Goal: Information Seeking & Learning: Learn about a topic

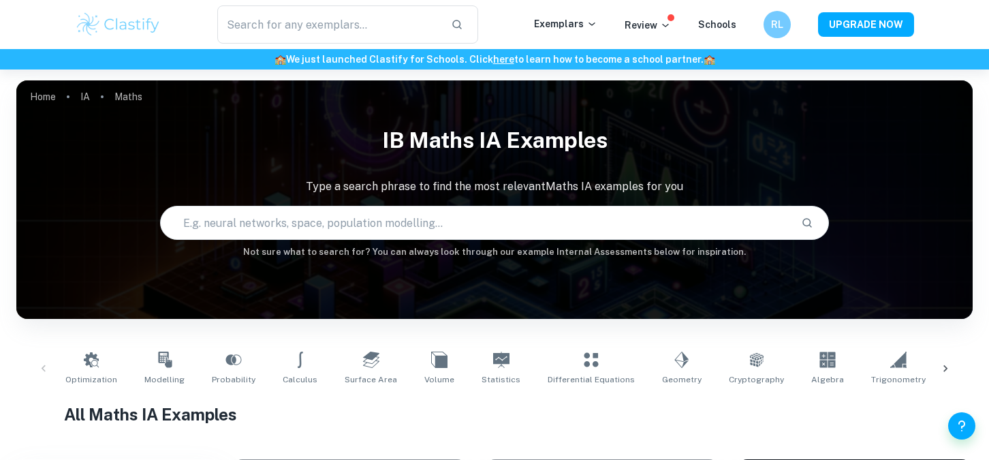
click at [393, 32] on input "text" at bounding box center [328, 24] width 223 height 38
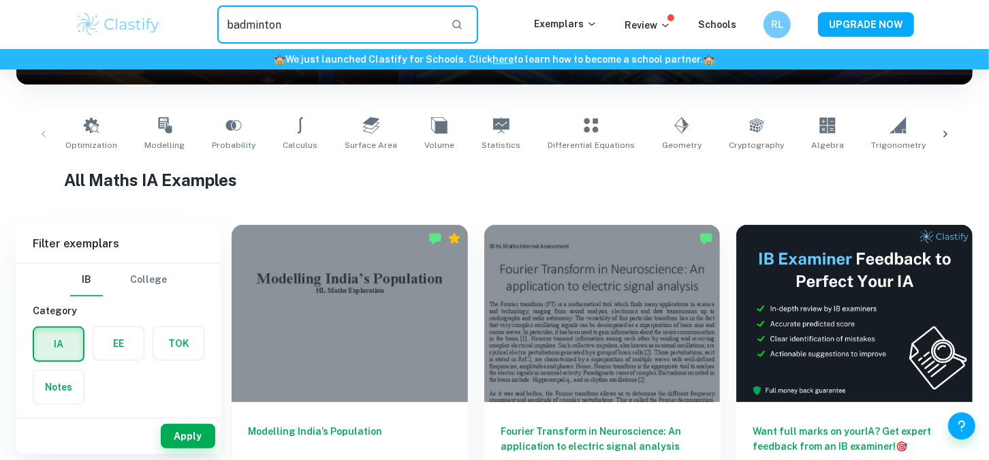
type input "badminton"
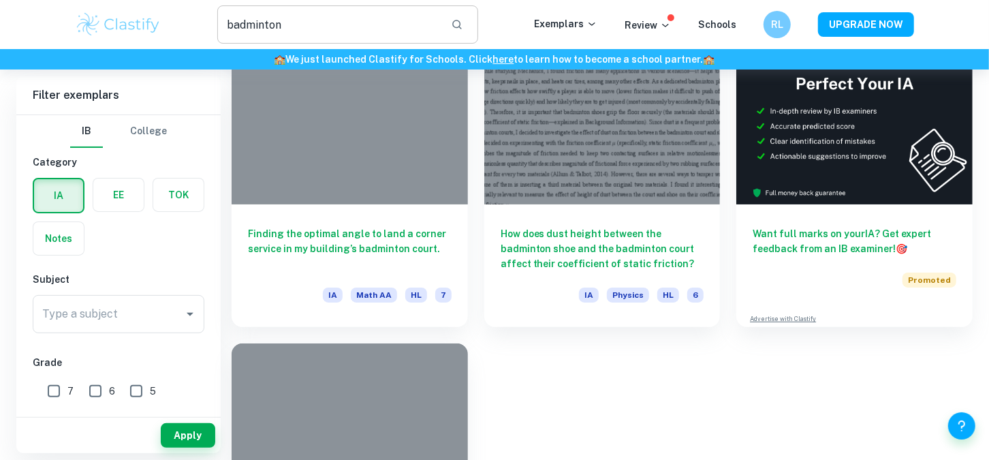
scroll to position [272, 0]
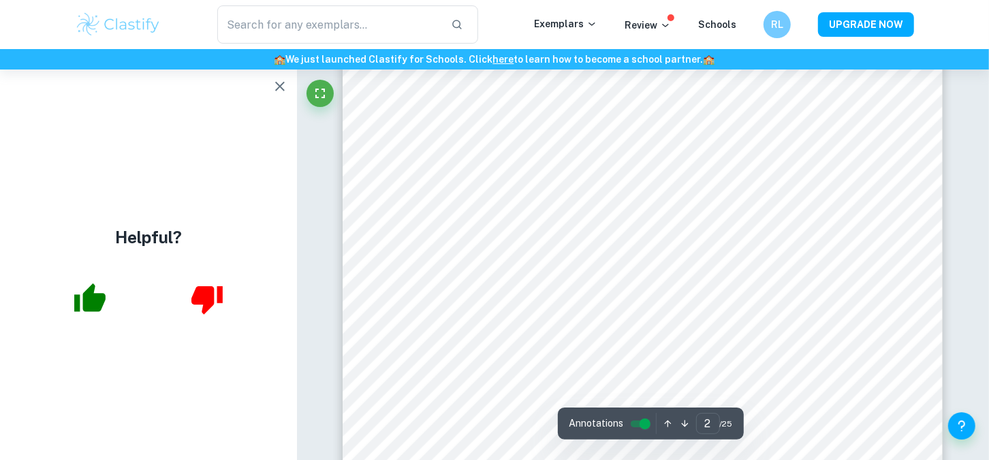
scroll to position [994, 0]
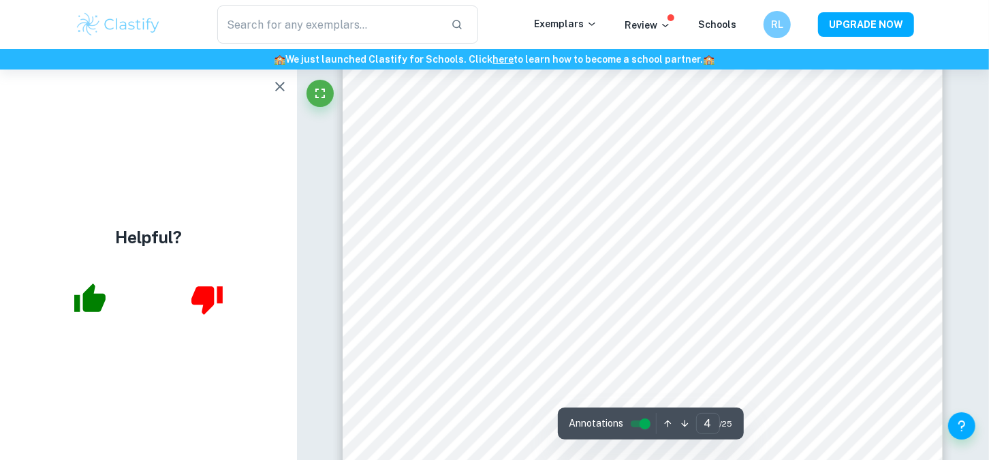
scroll to position [3198, 0]
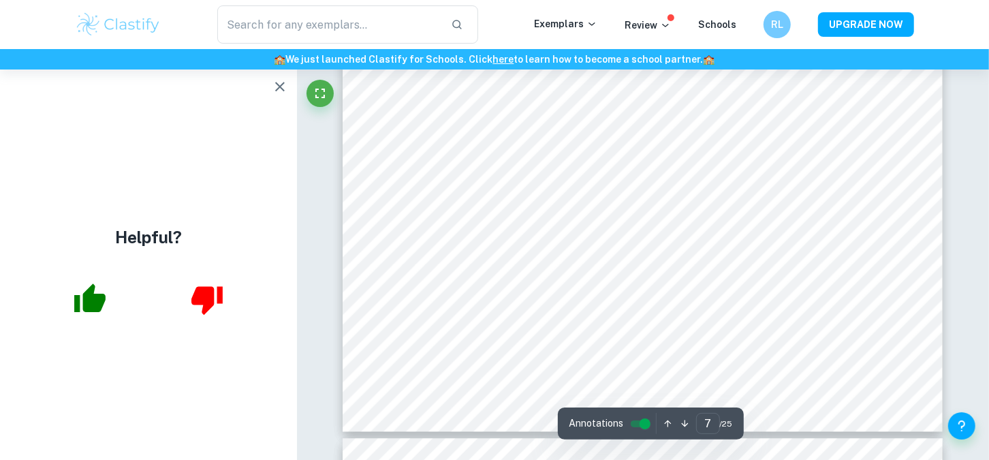
scroll to position [5827, 0]
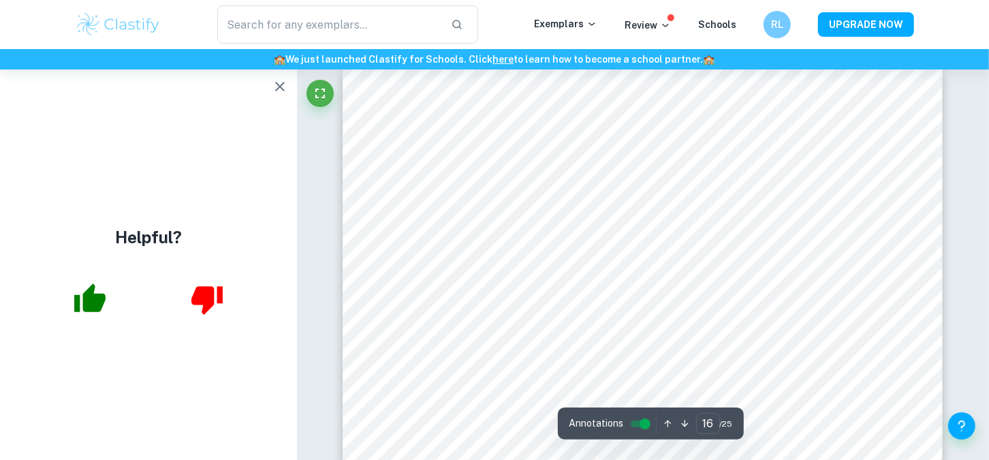
scroll to position [13238, 0]
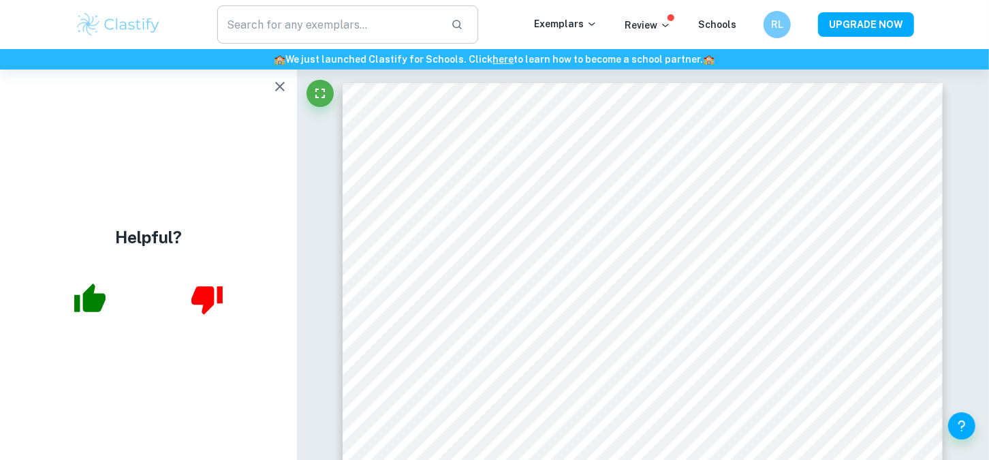
click at [335, 25] on input "text" at bounding box center [328, 24] width 223 height 38
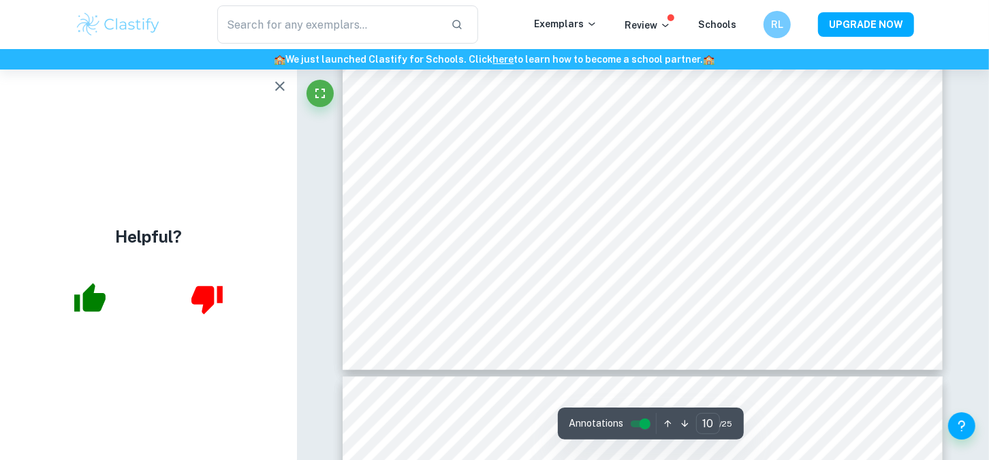
scroll to position [8524, 0]
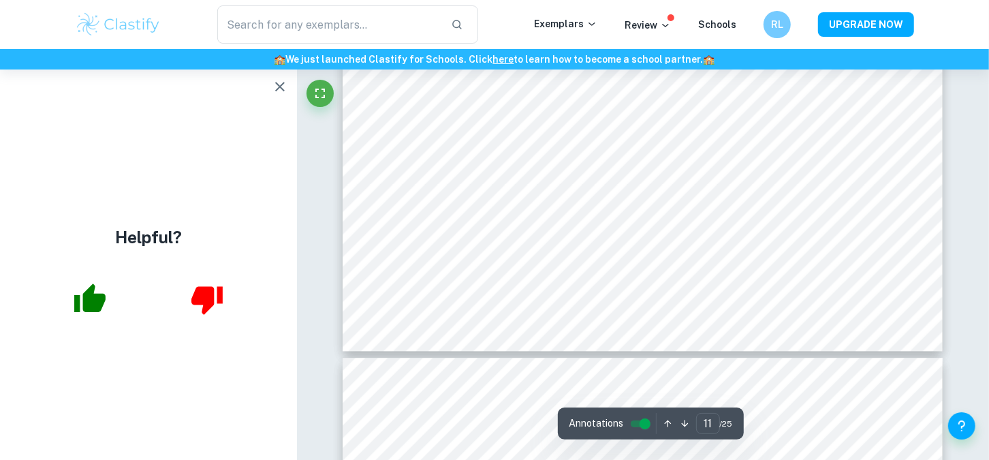
type input "12"
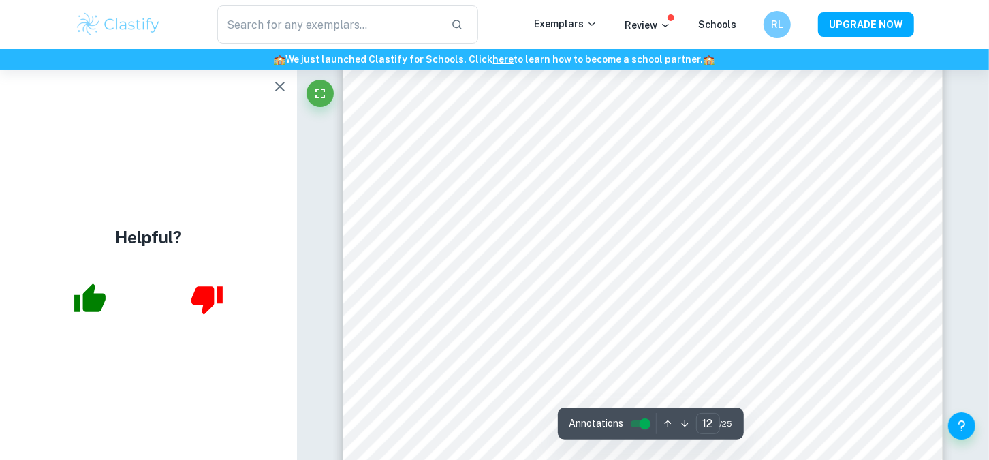
scroll to position [10181, 0]
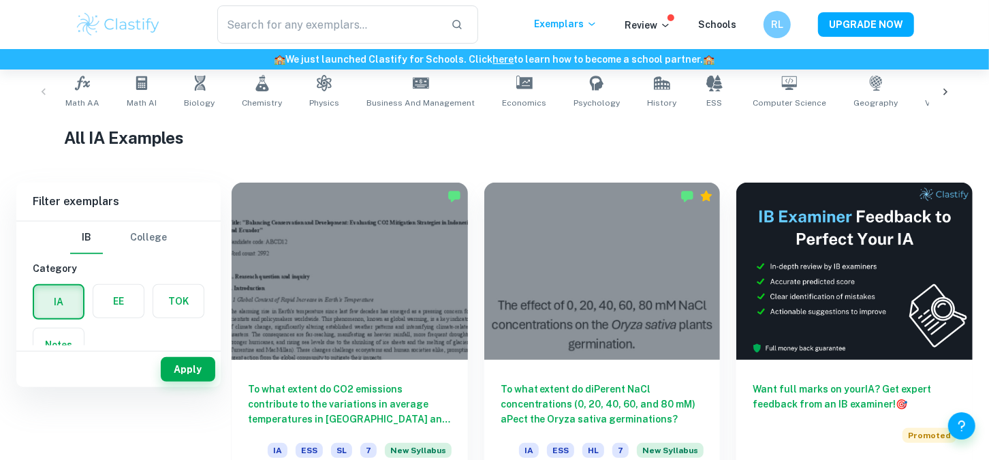
scroll to position [146, 0]
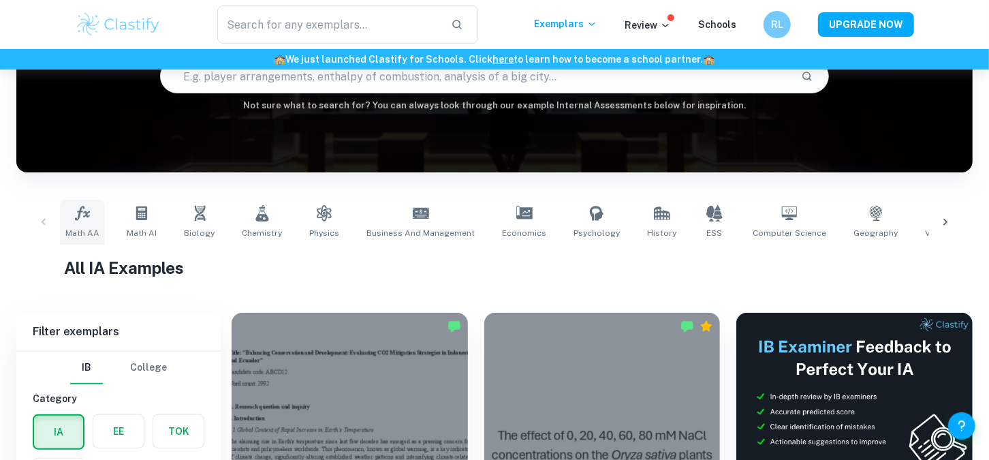
click at [82, 227] on span "Math AA" at bounding box center [82, 233] width 34 height 12
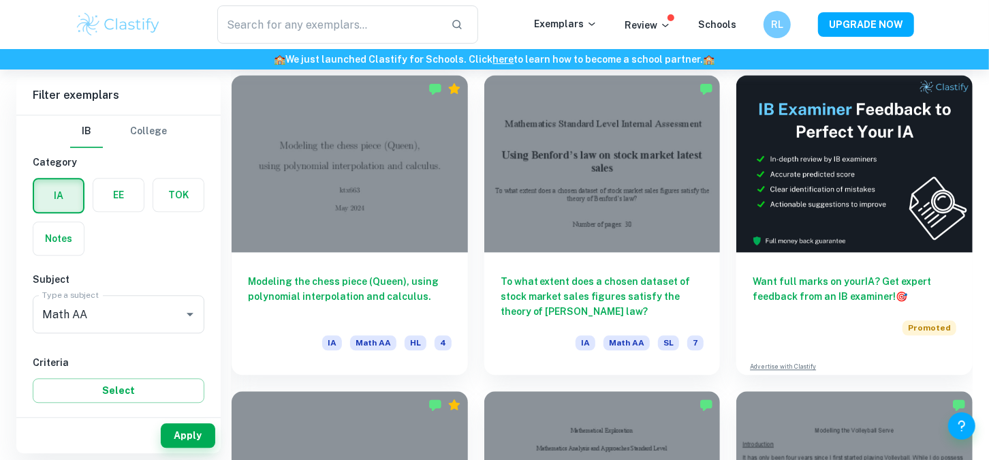
scroll to position [5429, 0]
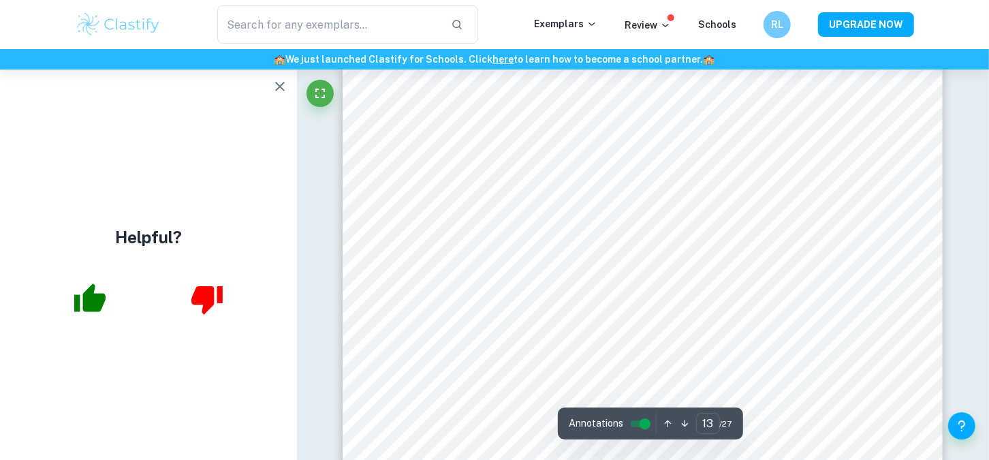
scroll to position [11077, 0]
type input "8"
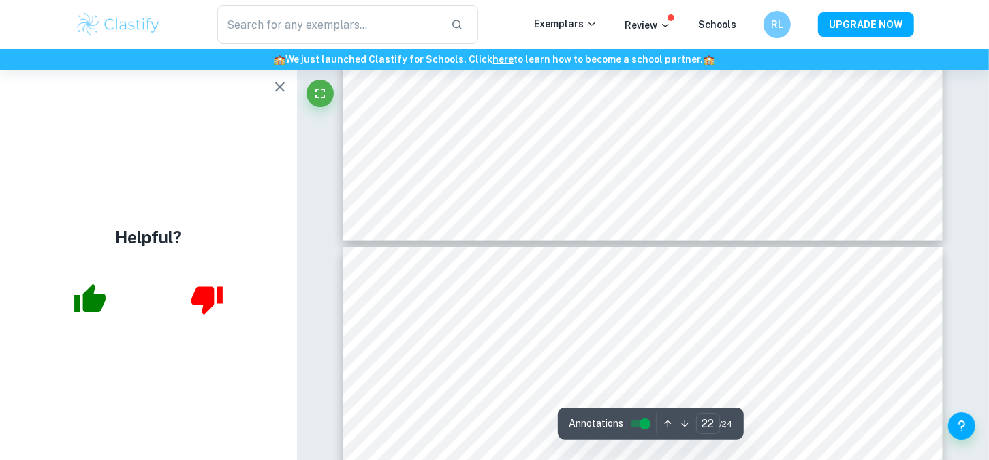
type input "23"
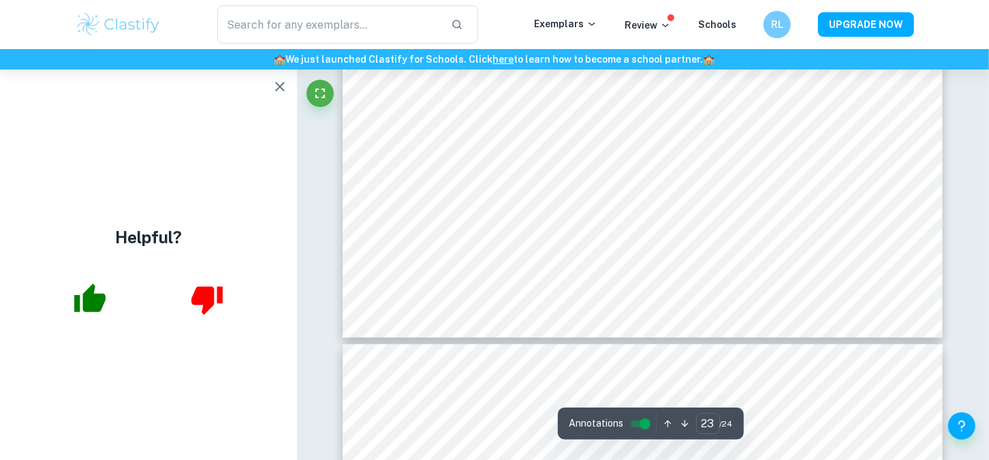
scroll to position [19847, 0]
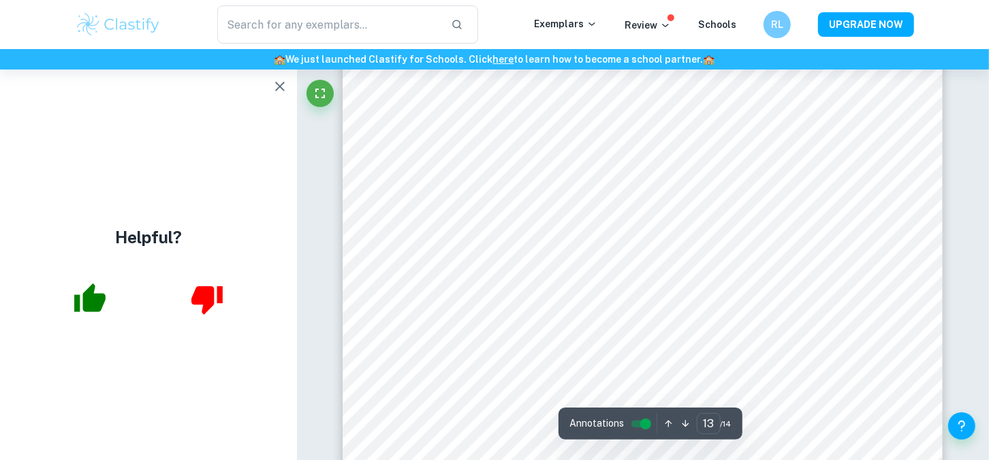
scroll to position [10856, 0]
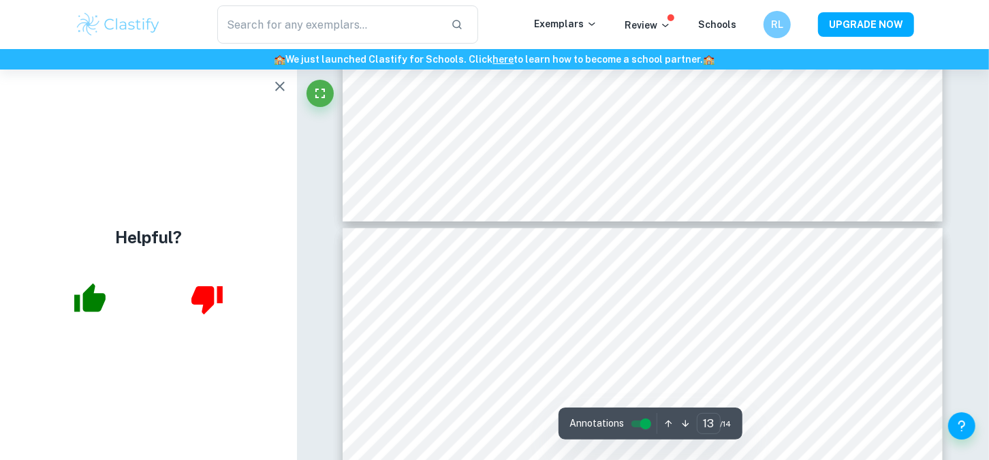
type input "14"
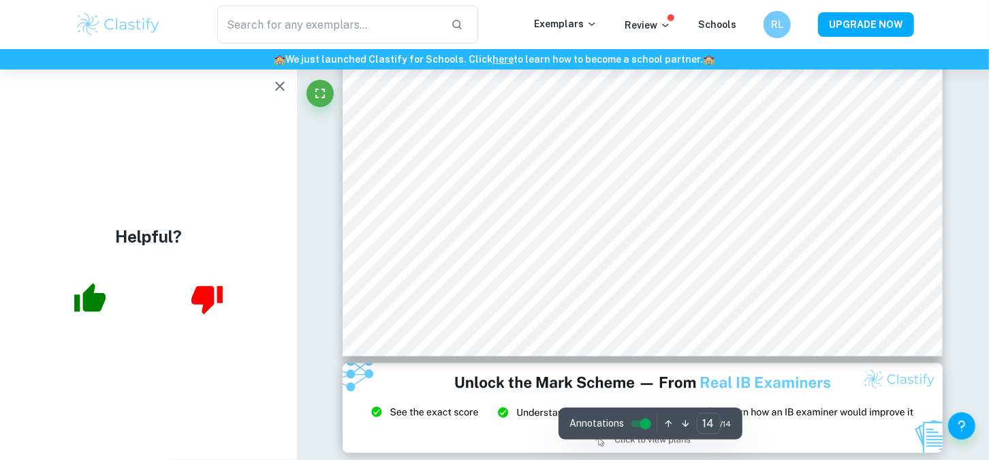
scroll to position [11427, 0]
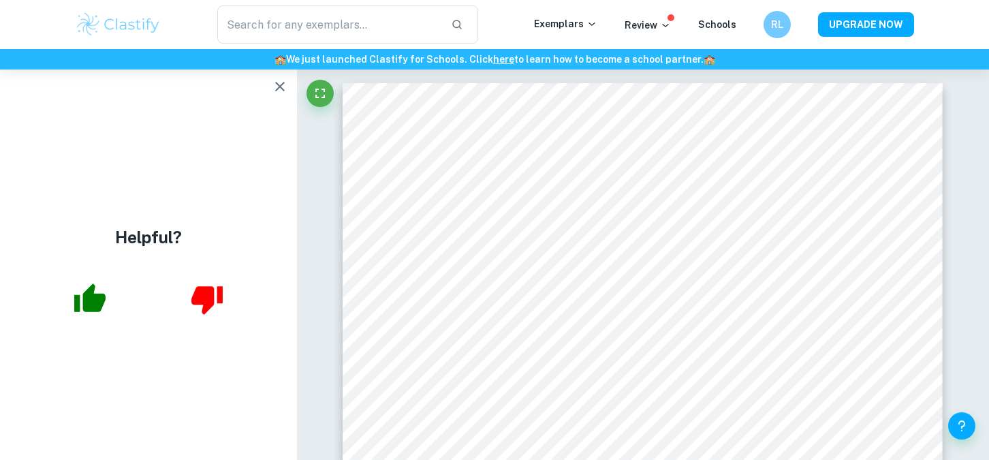
scroll to position [11427, 0]
